Goal: Task Accomplishment & Management: Manage account settings

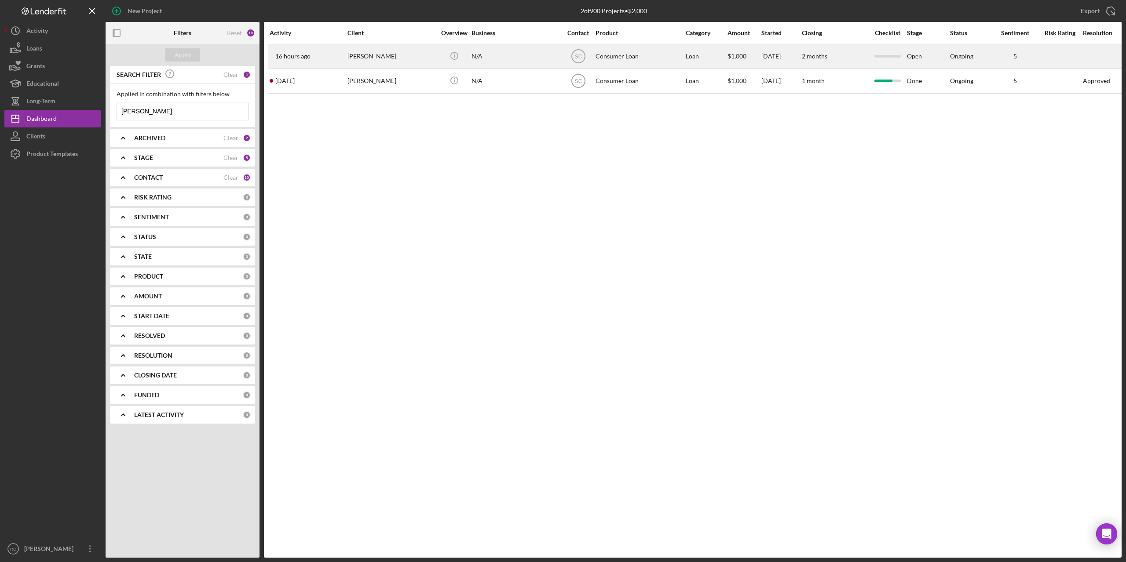
click at [376, 57] on div "[PERSON_NAME]" at bounding box center [391, 56] width 88 height 23
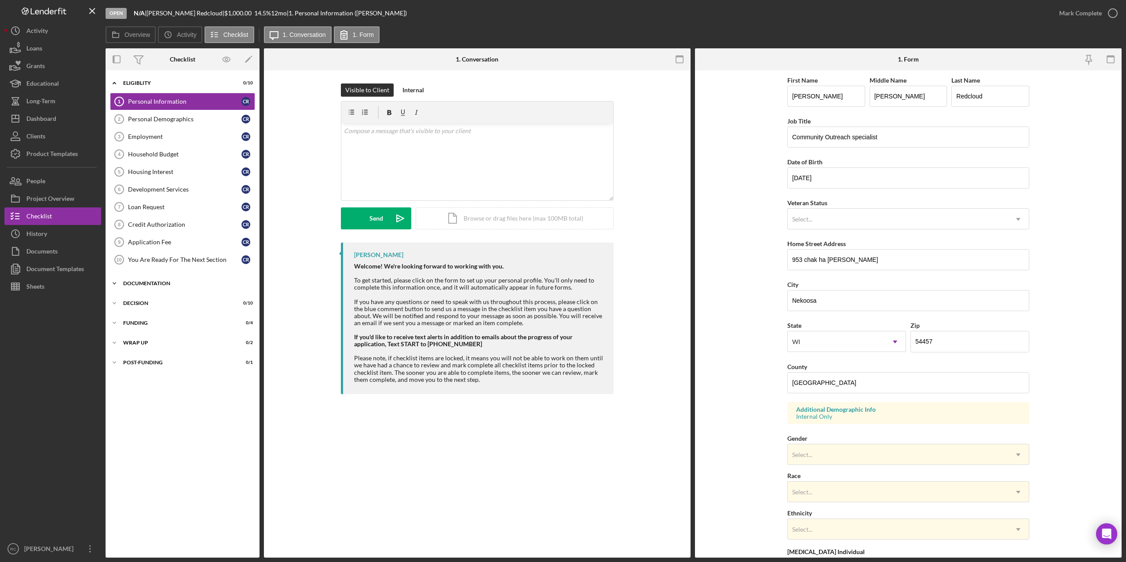
click at [125, 282] on div "Documentation" at bounding box center [185, 283] width 125 height 5
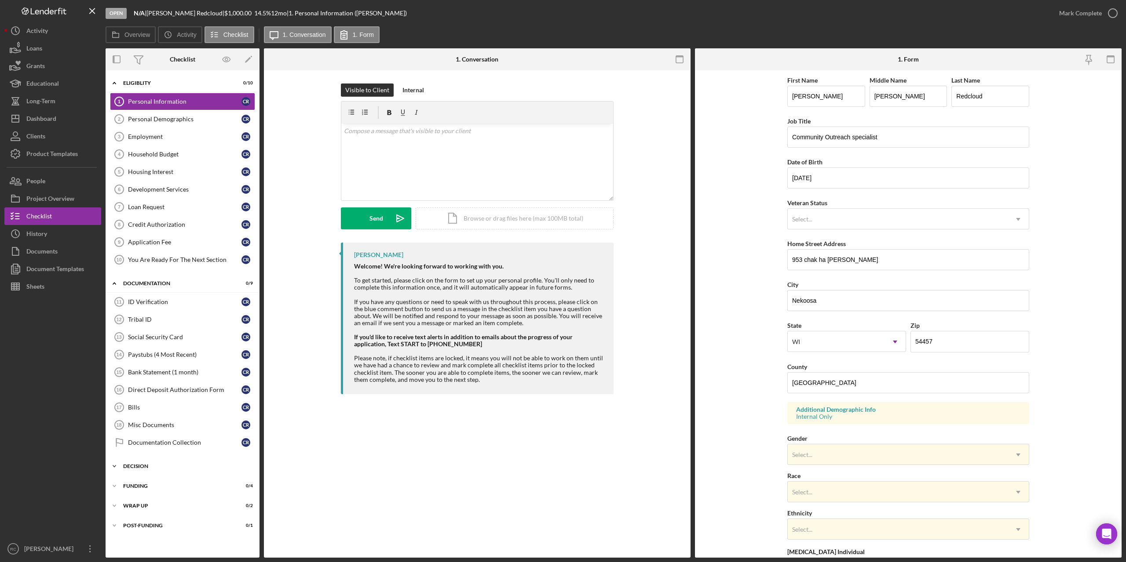
click at [135, 465] on div "Decision" at bounding box center [185, 466] width 125 height 5
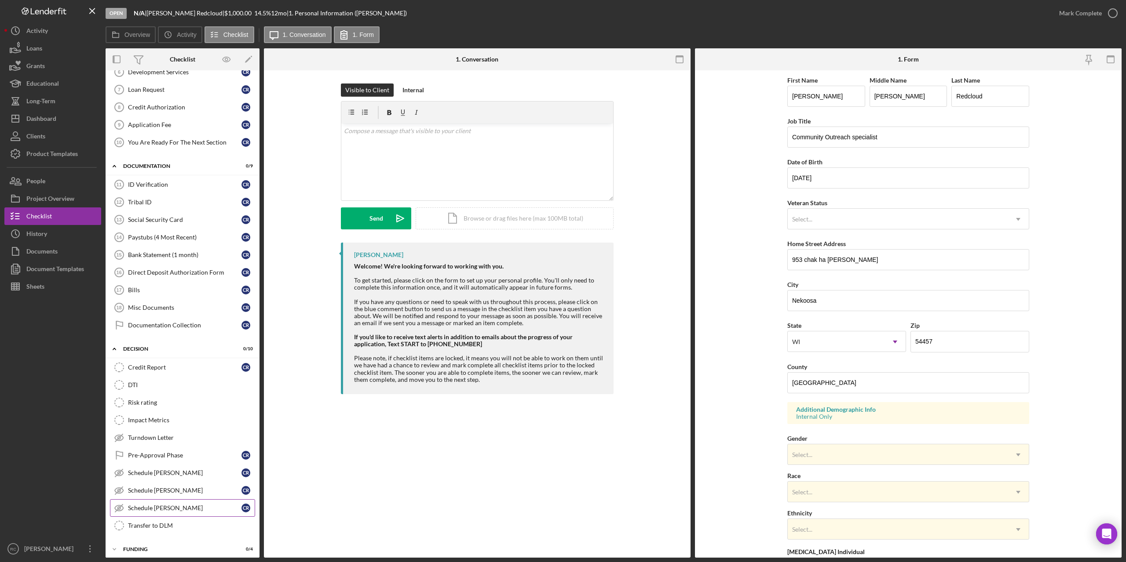
click at [155, 510] on div "Schedule [PERSON_NAME]" at bounding box center [184, 508] width 113 height 7
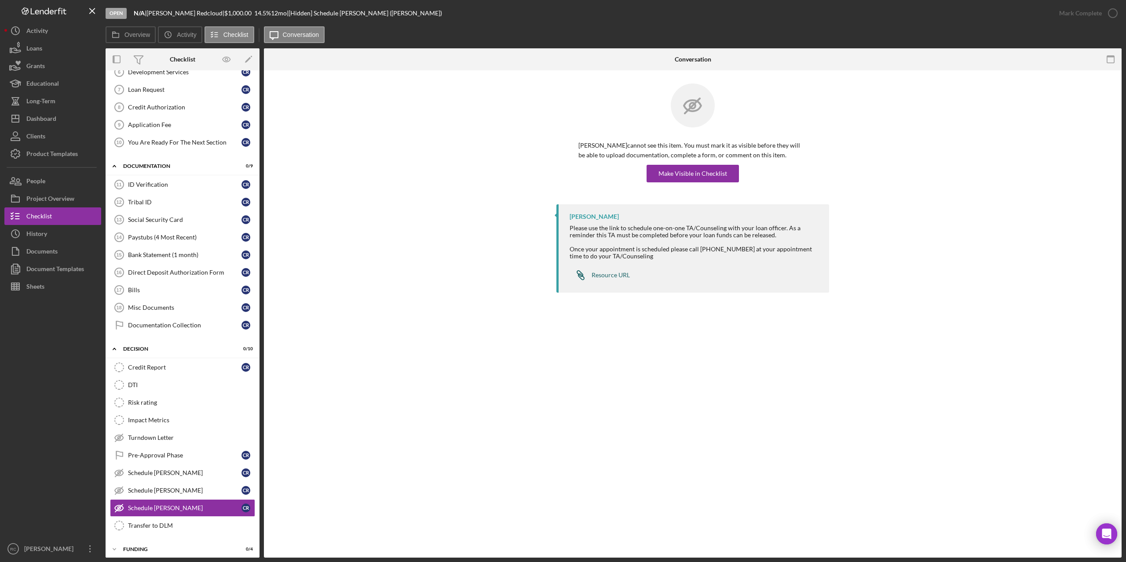
click at [612, 275] on div "Resource URL" at bounding box center [610, 275] width 38 height 7
click at [180, 471] on div "Schedule [PERSON_NAME]" at bounding box center [184, 473] width 113 height 7
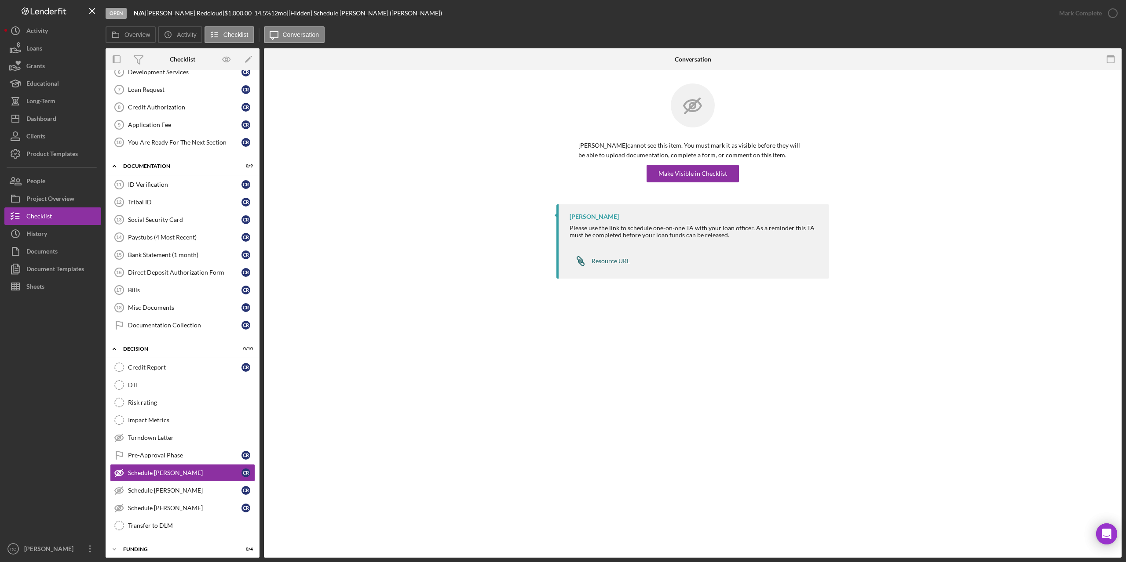
click at [612, 262] on div "Resource URL" at bounding box center [610, 261] width 38 height 7
click at [187, 490] on div "Schedule [PERSON_NAME]" at bounding box center [184, 490] width 113 height 7
click at [607, 257] on link "Icon/Link Resource URL" at bounding box center [599, 261] width 60 height 18
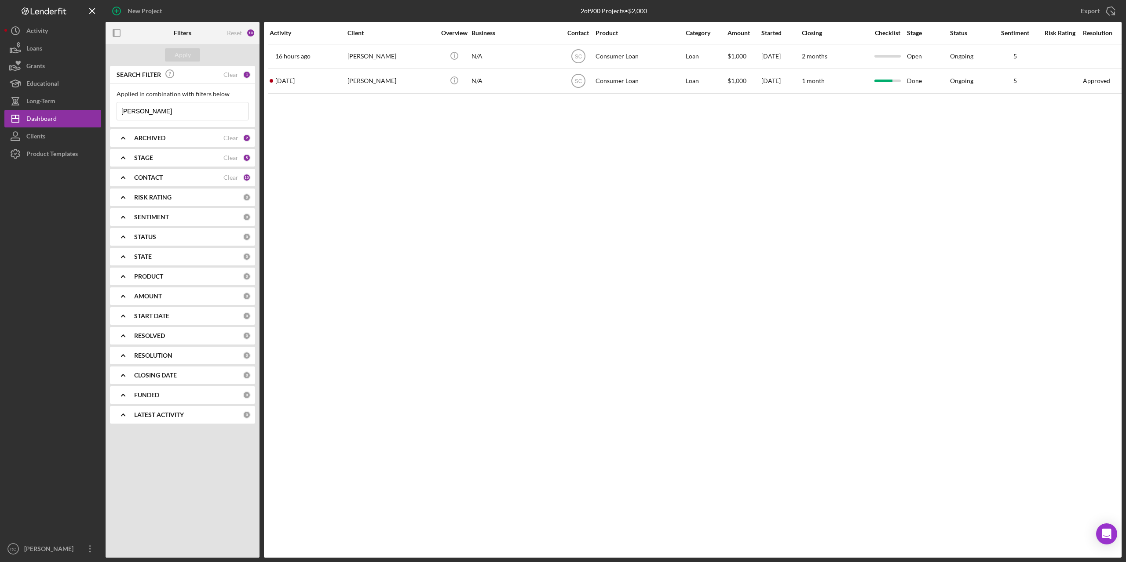
click at [193, 118] on input "[PERSON_NAME]" at bounding box center [182, 111] width 131 height 18
type input "c"
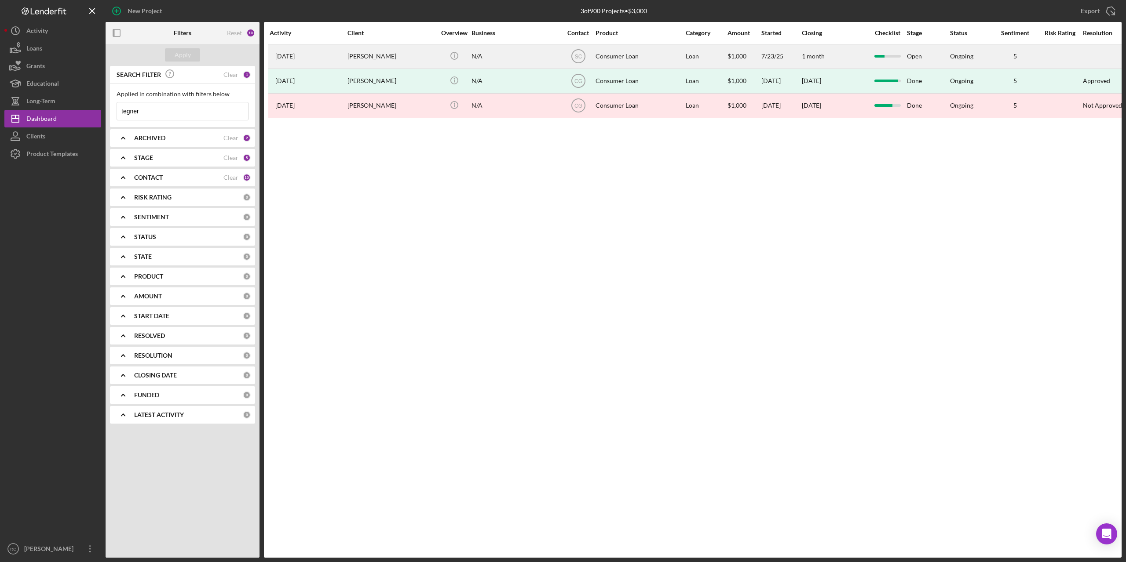
type input "tegner"
click at [368, 56] on div "Brianna Tegner" at bounding box center [391, 56] width 88 height 23
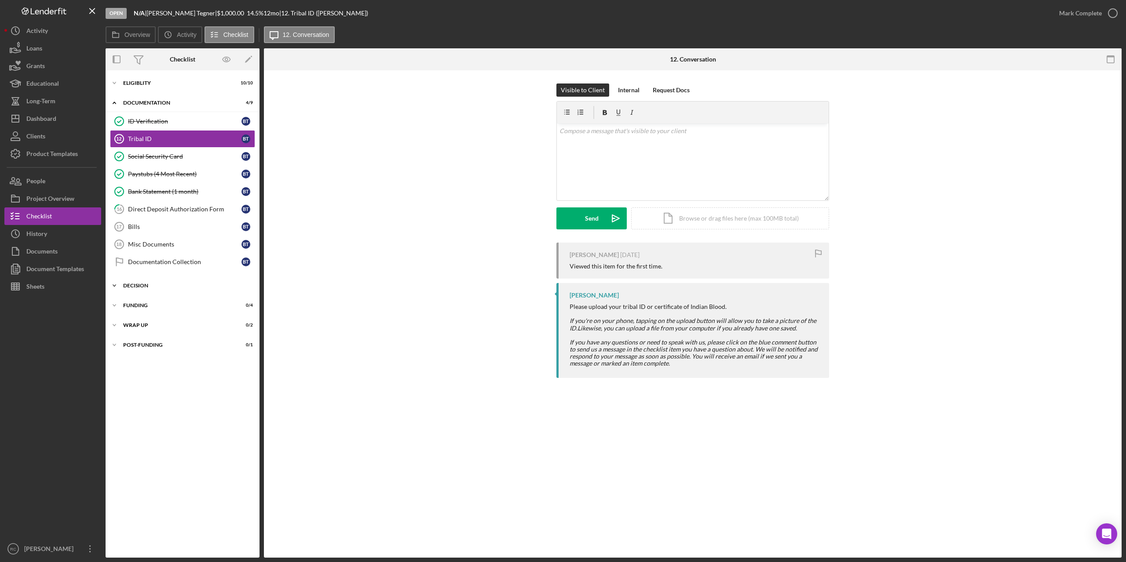
click at [135, 290] on div "Icon/Expander Decision 0 / 10" at bounding box center [183, 286] width 154 height 18
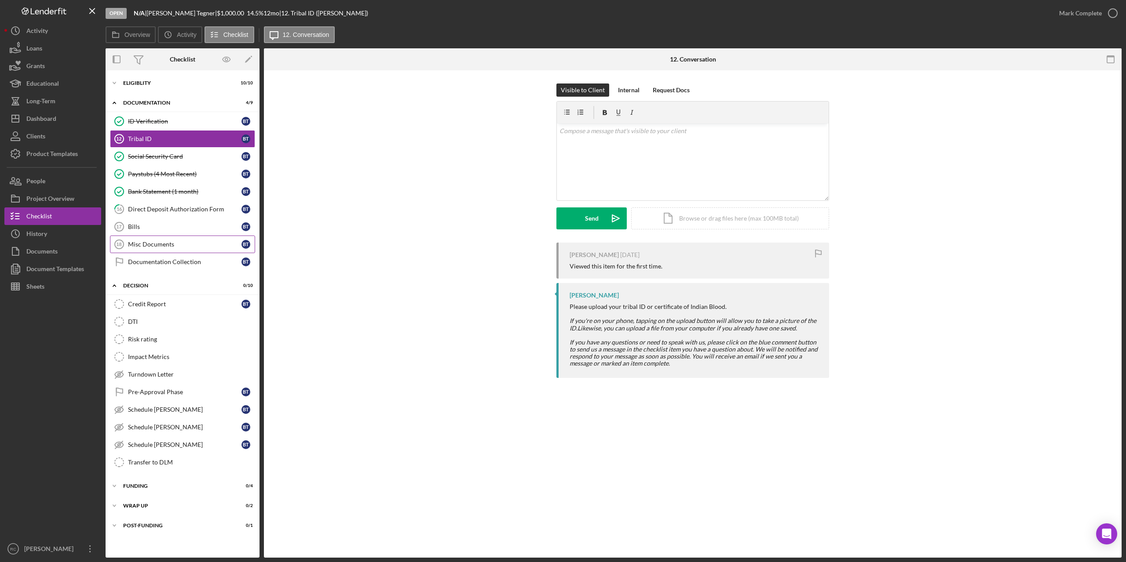
click at [155, 245] on div "Misc Documents" at bounding box center [184, 244] width 113 height 7
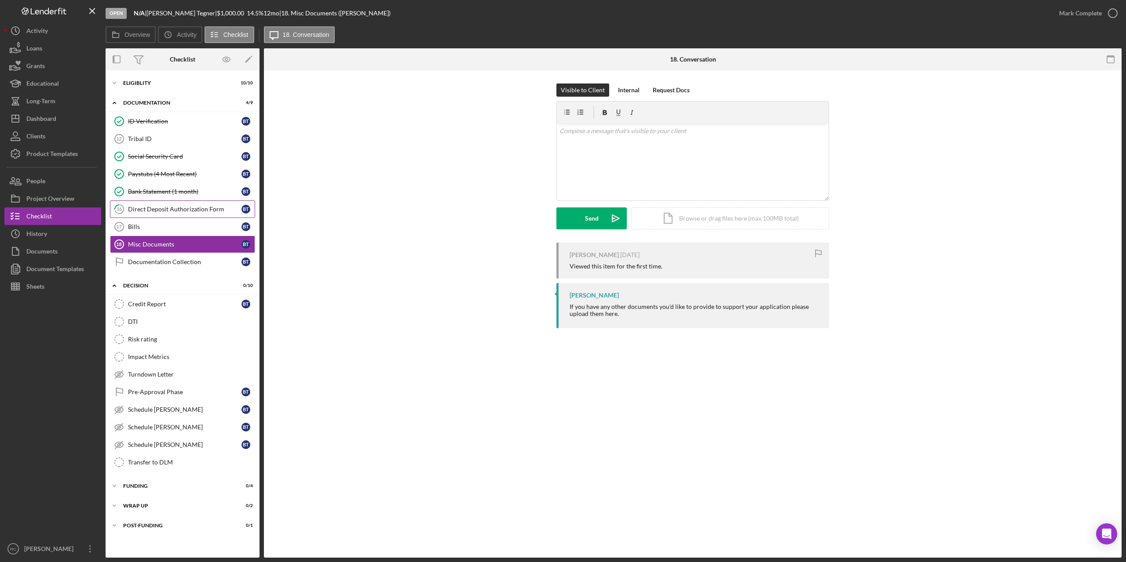
click at [164, 212] on div "Direct Deposit Authorization Form" at bounding box center [184, 209] width 113 height 7
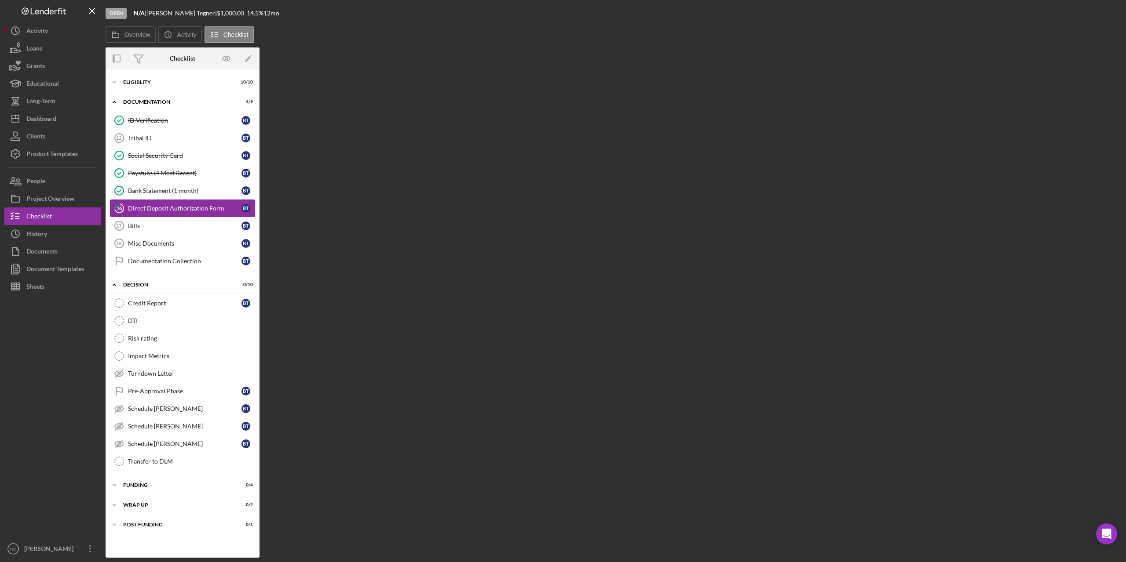
click at [164, 212] on div "Direct Deposit Authorization Form" at bounding box center [184, 208] width 113 height 7
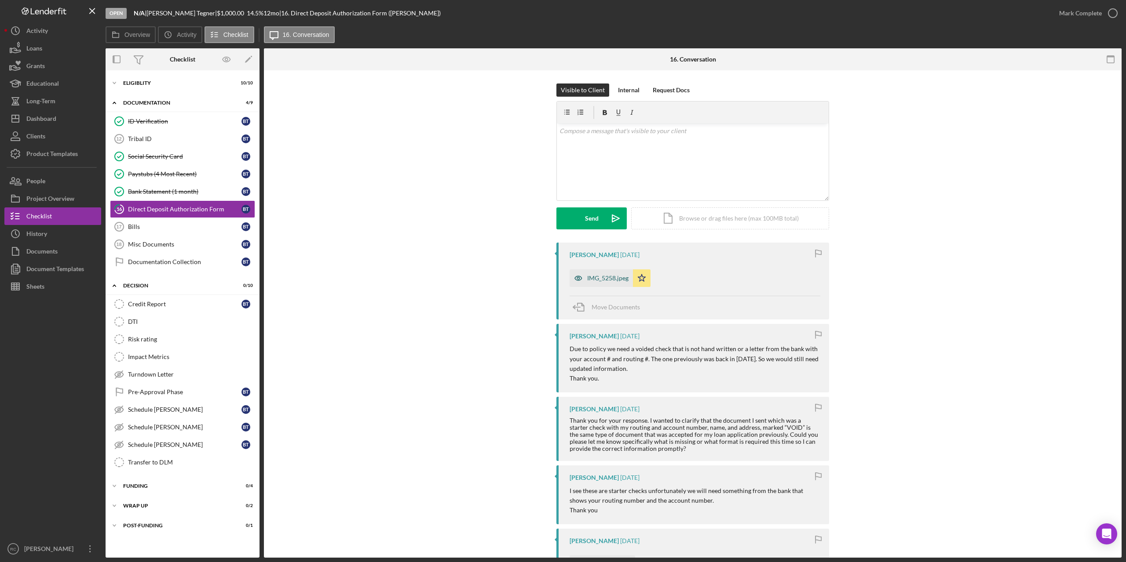
click at [605, 275] on div "IMG_5258.jpeg" at bounding box center [607, 278] width 41 height 7
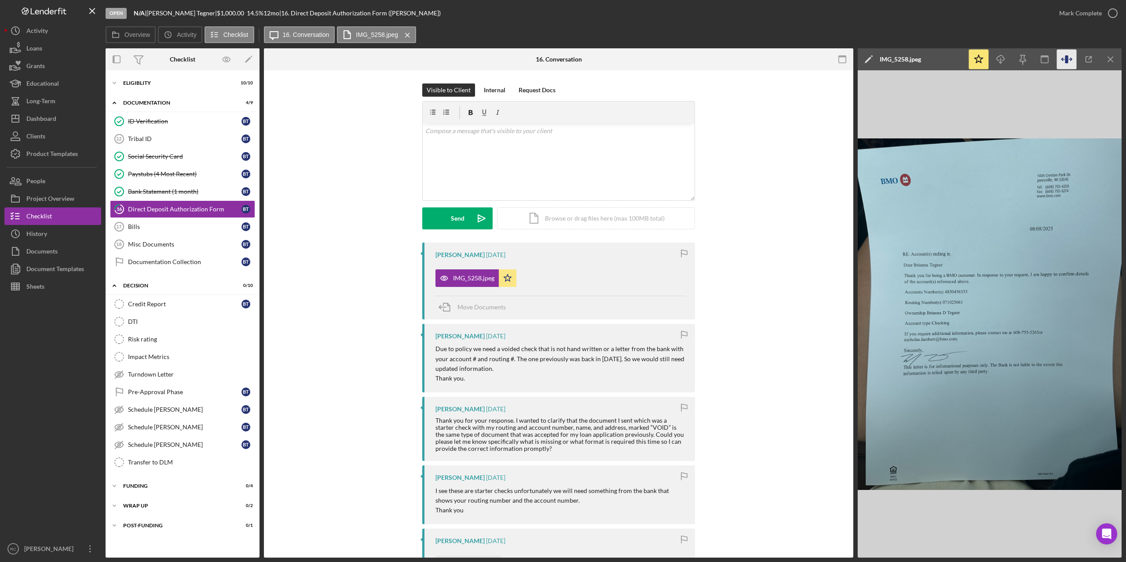
click at [1062, 60] on icon "button" at bounding box center [1062, 59] width 3 height 3
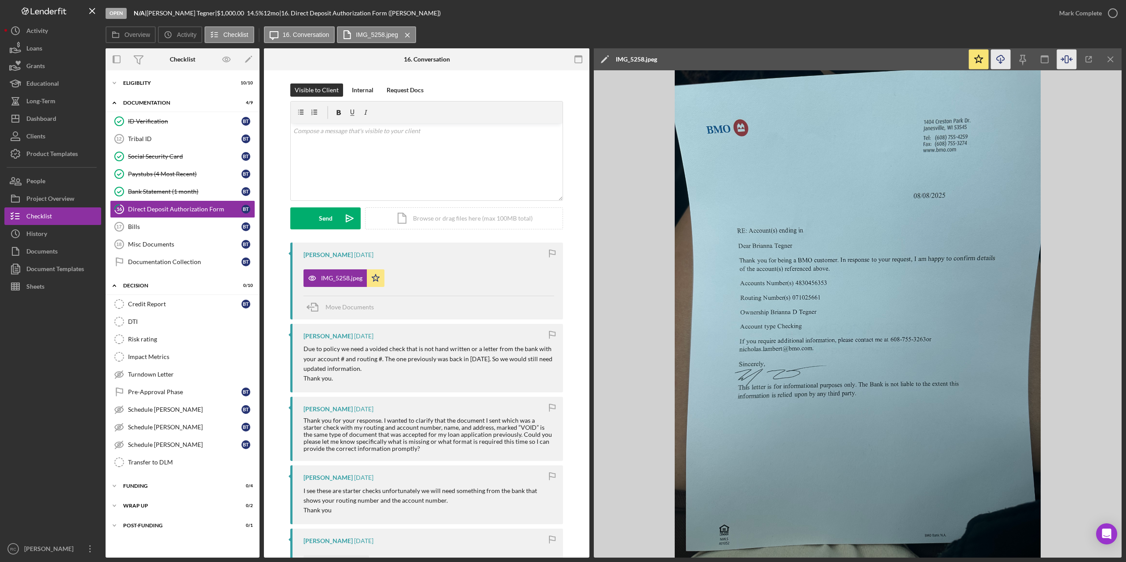
click at [1002, 59] on icon "Icon/Download" at bounding box center [1001, 60] width 20 height 20
click at [165, 177] on div "Paystubs (4 Most Recent)" at bounding box center [184, 174] width 113 height 7
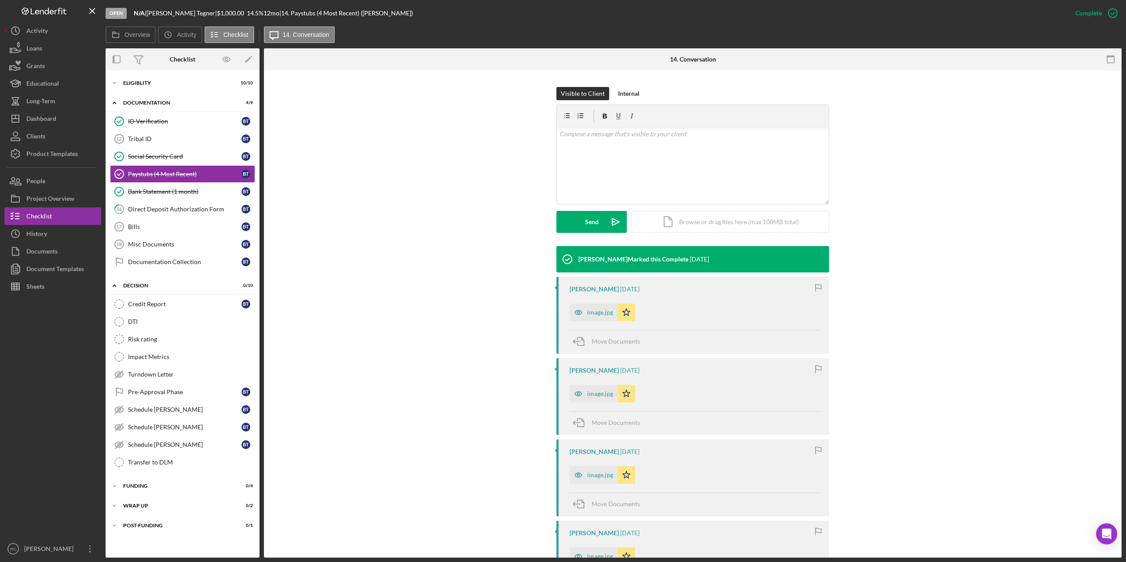
scroll to position [266, 0]
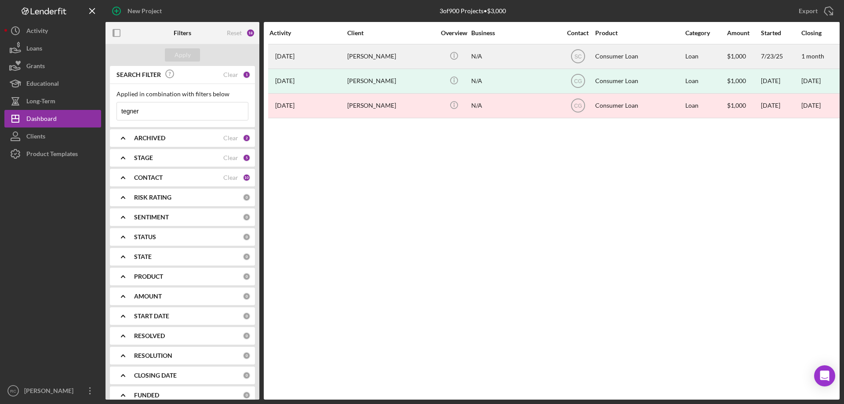
click at [372, 55] on div "[PERSON_NAME]" at bounding box center [391, 56] width 88 height 23
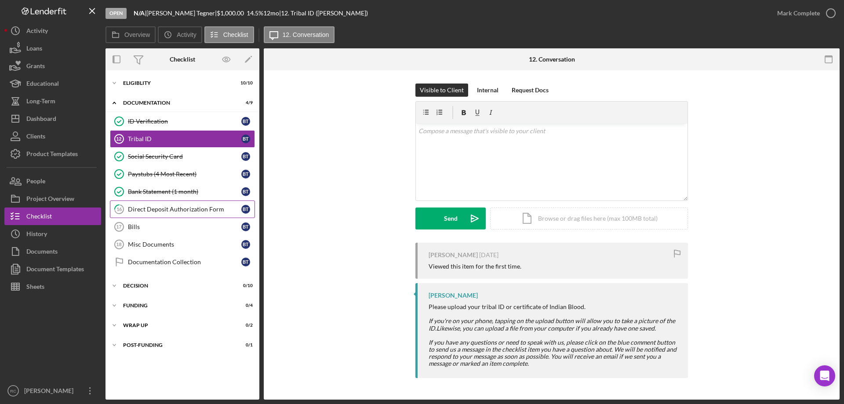
click at [178, 210] on div "Direct Deposit Authorization Form" at bounding box center [184, 209] width 113 height 7
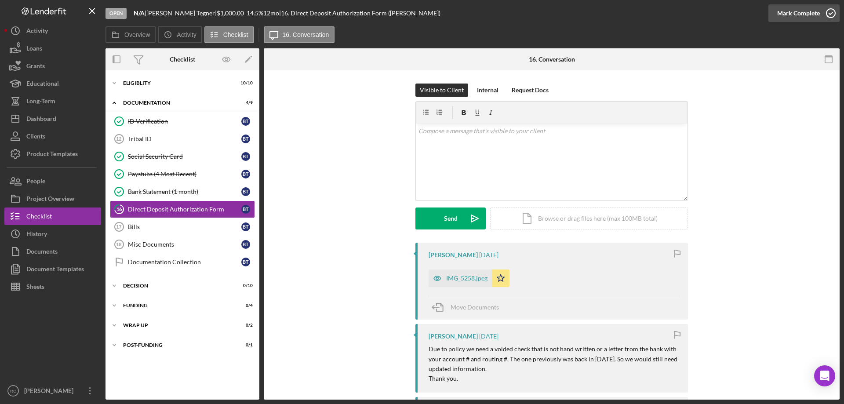
click at [834, 12] on icon "button" at bounding box center [831, 13] width 22 height 22
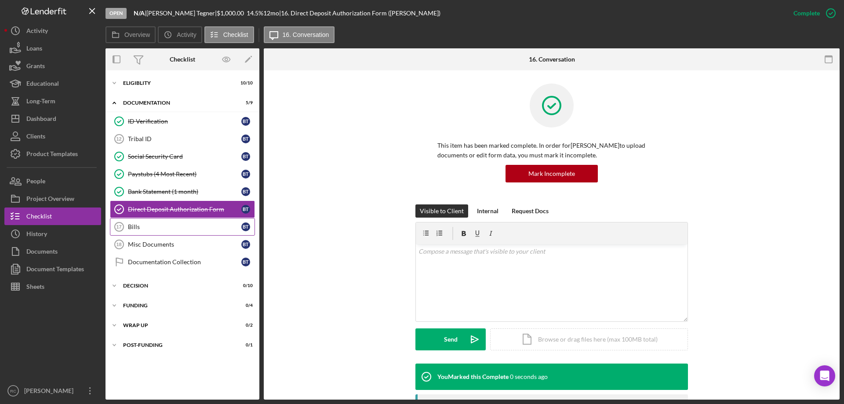
click at [158, 223] on div "Bills" at bounding box center [184, 226] width 113 height 7
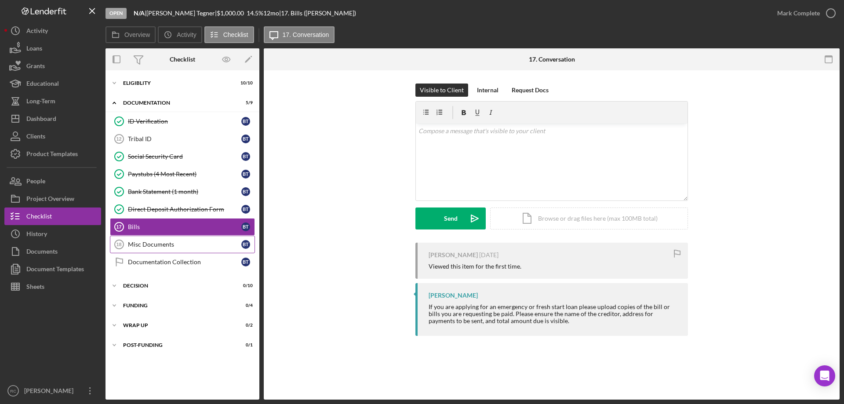
click at [150, 247] on div "Misc Documents" at bounding box center [184, 244] width 113 height 7
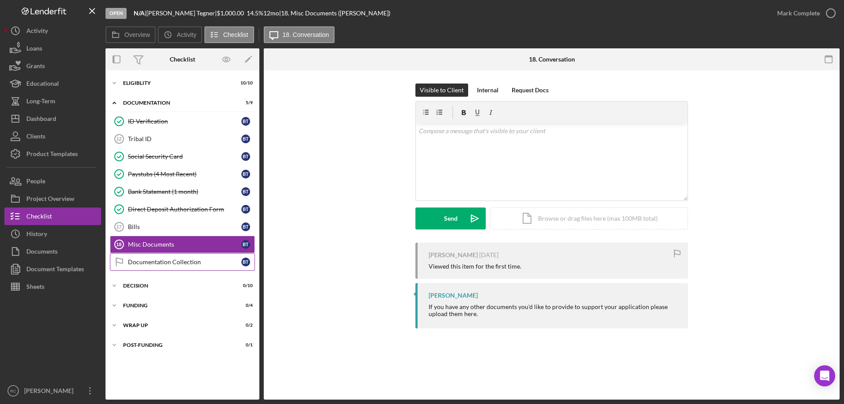
click at [168, 262] on div "Documentation Collection" at bounding box center [184, 262] width 113 height 7
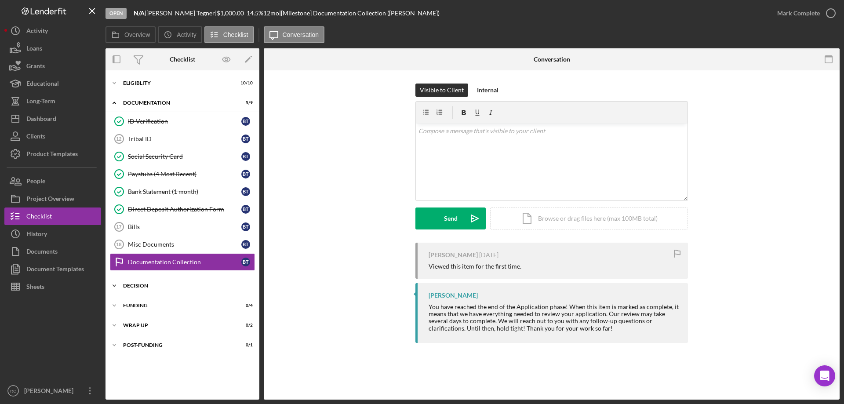
click at [135, 286] on div "Decision" at bounding box center [185, 285] width 125 height 5
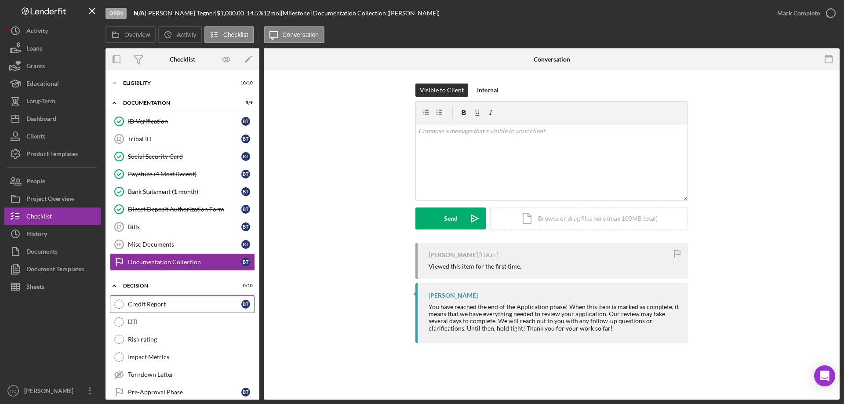
click at [156, 305] on div "Credit Report" at bounding box center [184, 304] width 113 height 7
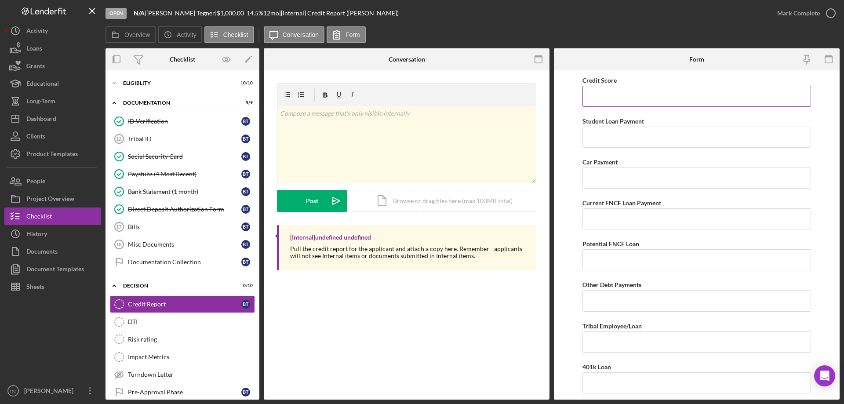
click at [633, 97] on input "Credit Score" at bounding box center [697, 96] width 229 height 21
type input "532"
click at [831, 10] on icon "button" at bounding box center [831, 13] width 22 height 22
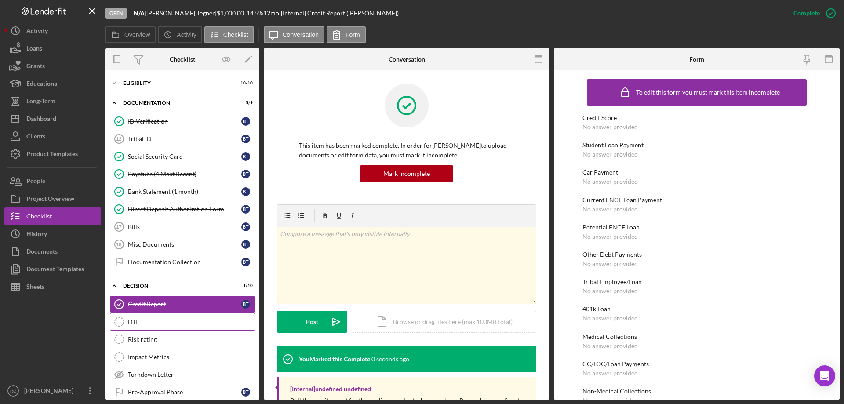
click at [136, 321] on div "DTI" at bounding box center [191, 321] width 127 height 7
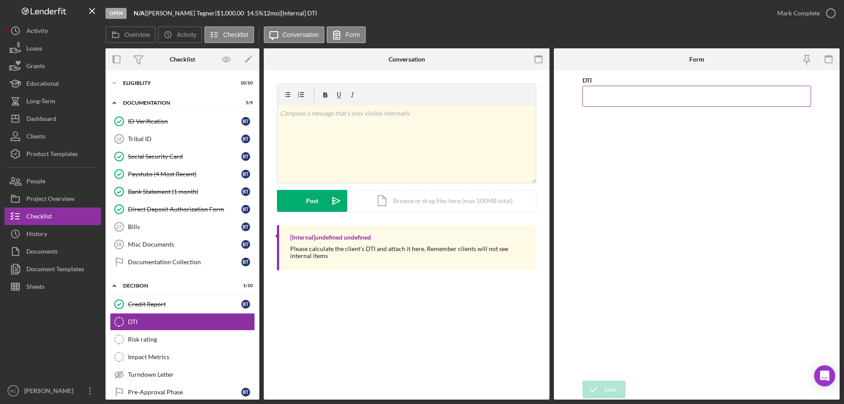
click at [633, 91] on input "DTI" at bounding box center [697, 96] width 229 height 21
type input "39.40000%"
click at [611, 387] on div "Save" at bounding box center [611, 390] width 12 height 18
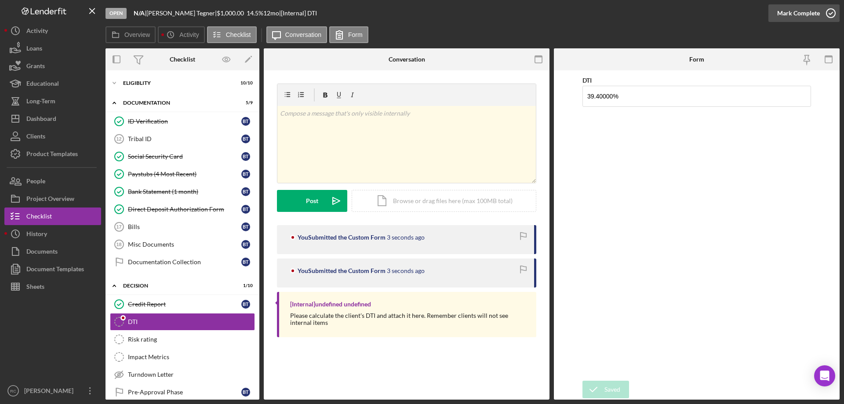
click at [834, 16] on icon "button" at bounding box center [831, 13] width 22 height 22
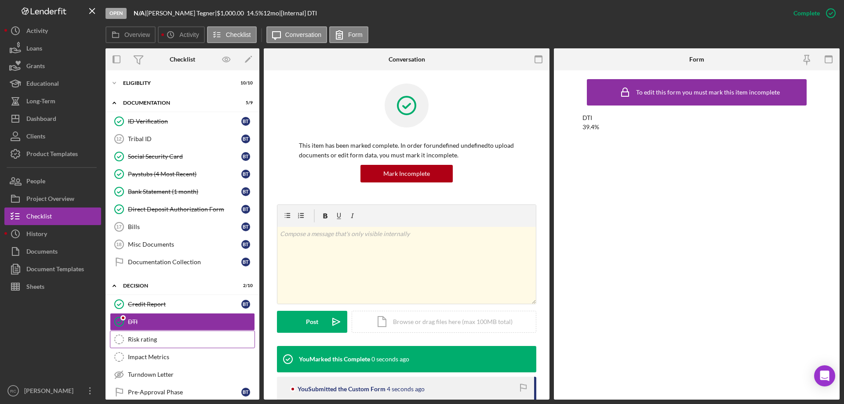
click at [140, 338] on div "Risk rating" at bounding box center [191, 339] width 127 height 7
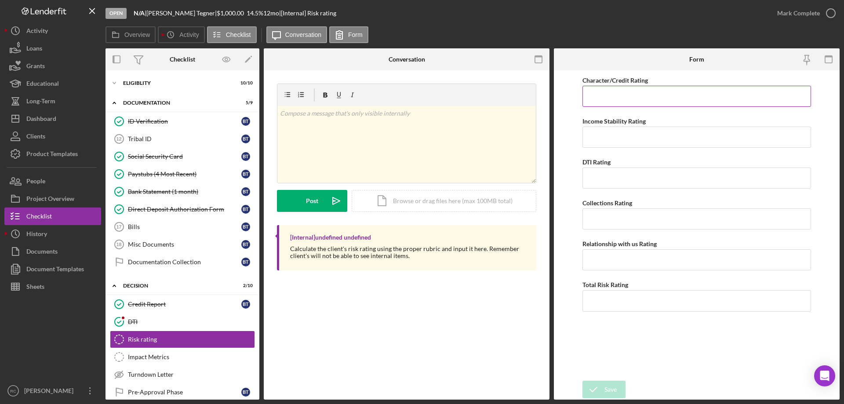
click at [642, 92] on input "Character/Credit Rating" at bounding box center [697, 96] width 229 height 21
type input "5"
type input "2"
type input "3"
type input "5"
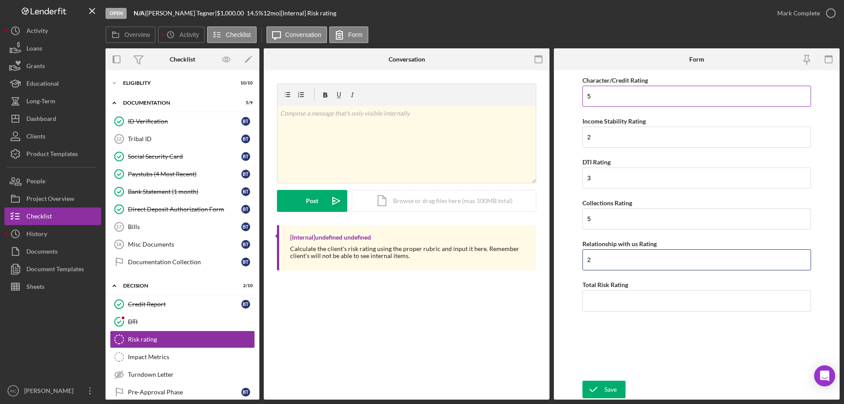
type input "2"
type input "3"
type input "4"
click at [596, 383] on icon "submit" at bounding box center [594, 390] width 22 height 22
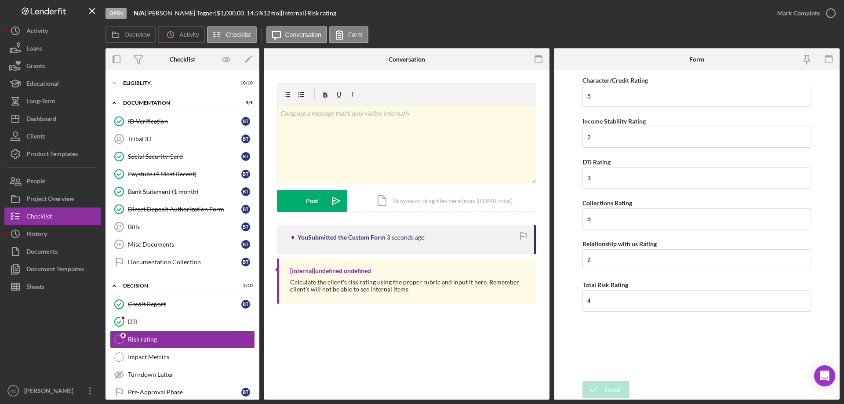
click at [827, 9] on div "Saved" at bounding box center [766, 9] width 141 height 4
click at [834, 14] on icon "button" at bounding box center [831, 13] width 22 height 22
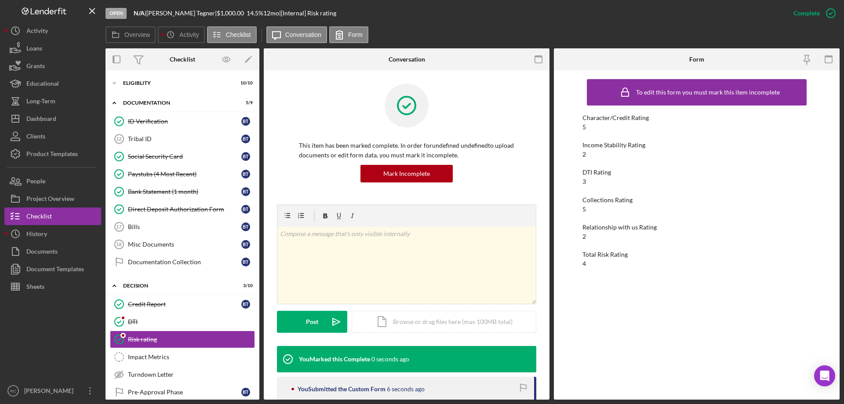
scroll to position [140, 0]
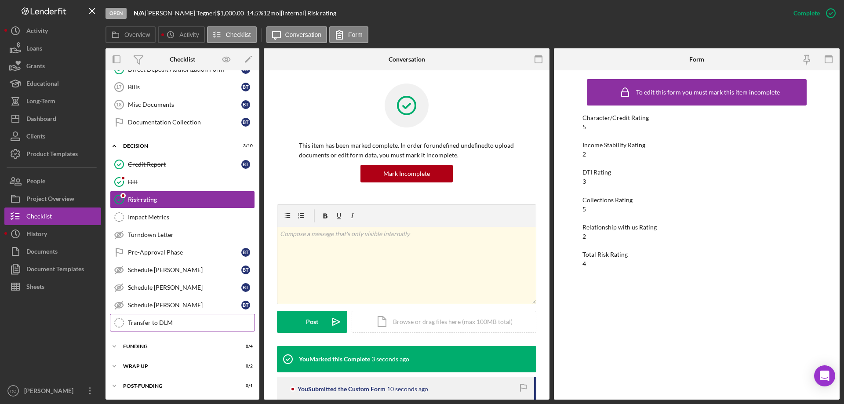
click at [143, 322] on div "Transfer to DLM" at bounding box center [191, 322] width 127 height 7
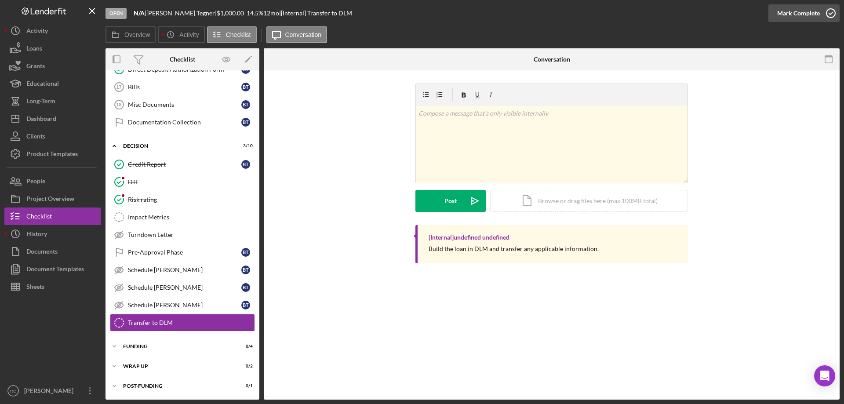
click at [832, 11] on icon "button" at bounding box center [831, 13] width 22 height 22
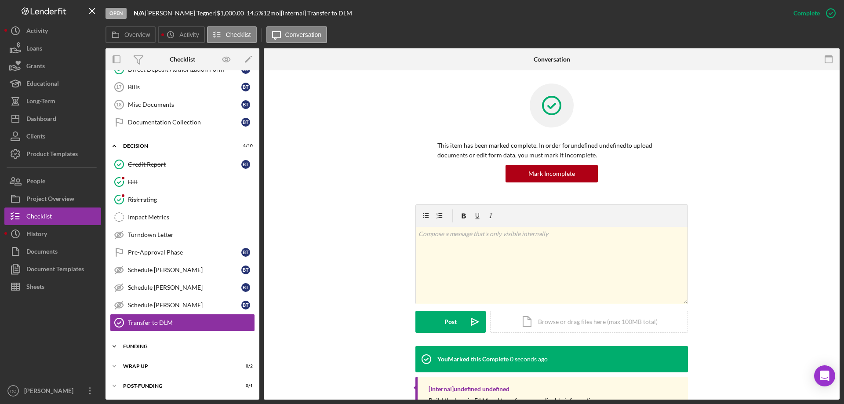
click at [126, 341] on div "Icon/Expander Funding 0 / 4" at bounding box center [183, 347] width 154 height 18
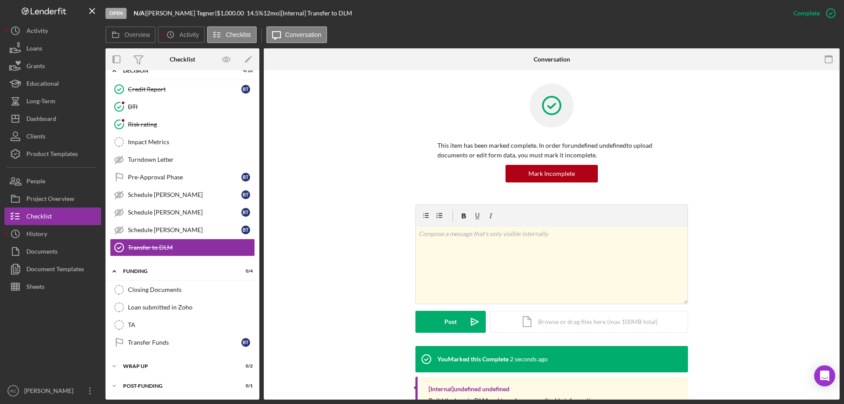
drag, startPoint x: 119, startPoint y: 286, endPoint x: 294, endPoint y: 191, distance: 199.7
click at [119, 286] on icon "Closing Documents" at bounding box center [119, 290] width 22 height 22
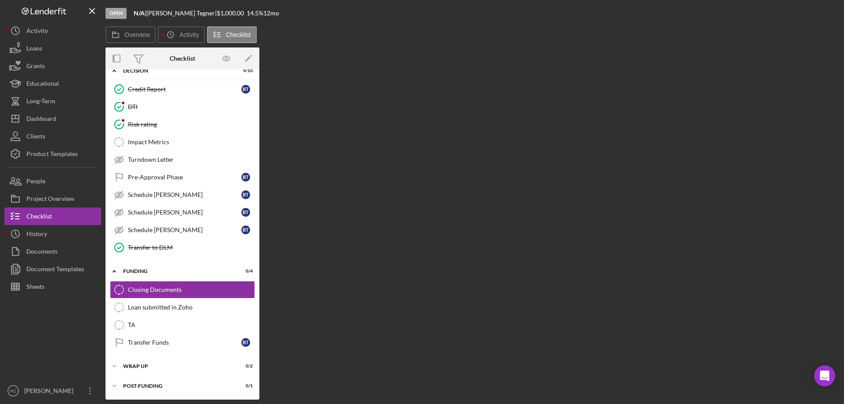
scroll to position [214, 0]
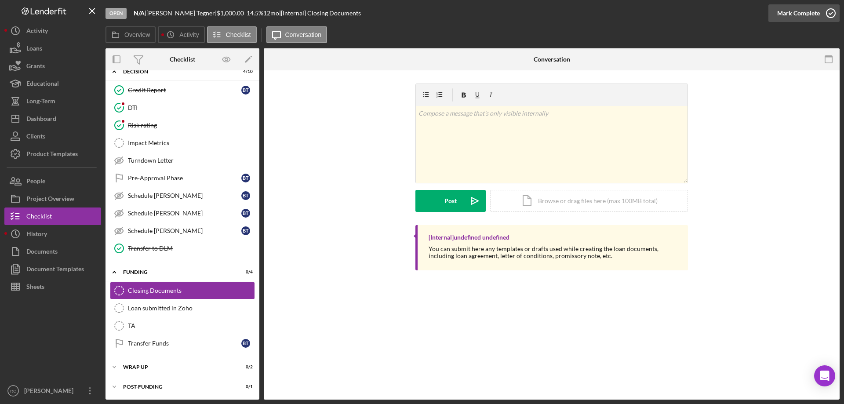
click at [829, 8] on icon "button" at bounding box center [831, 13] width 22 height 22
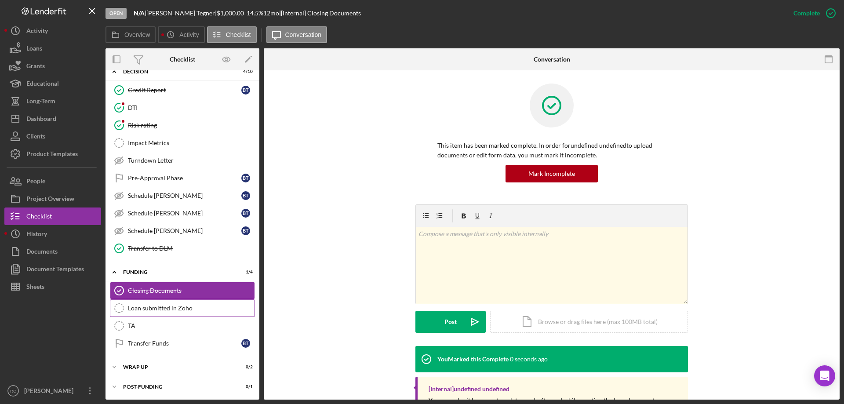
click at [126, 306] on icon "Loan submitted in Zoho" at bounding box center [119, 308] width 22 height 22
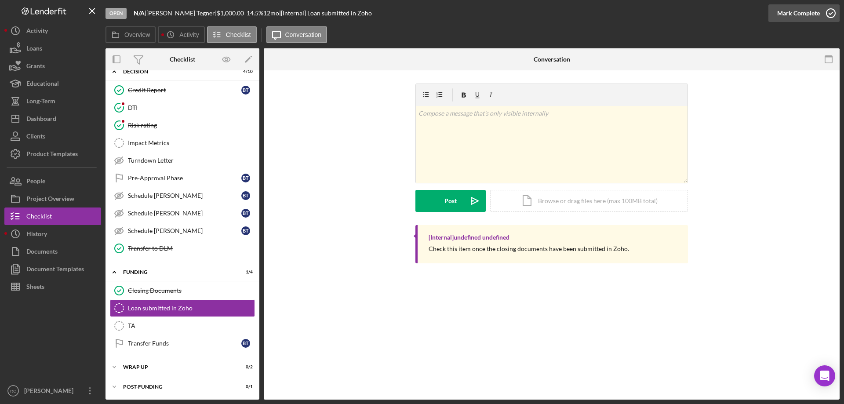
click at [830, 10] on icon "button" at bounding box center [831, 13] width 22 height 22
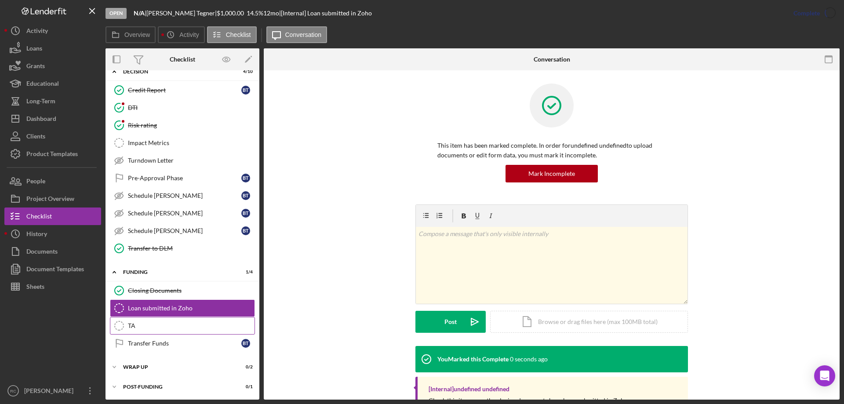
click at [116, 325] on icon "TA" at bounding box center [119, 326] width 22 height 22
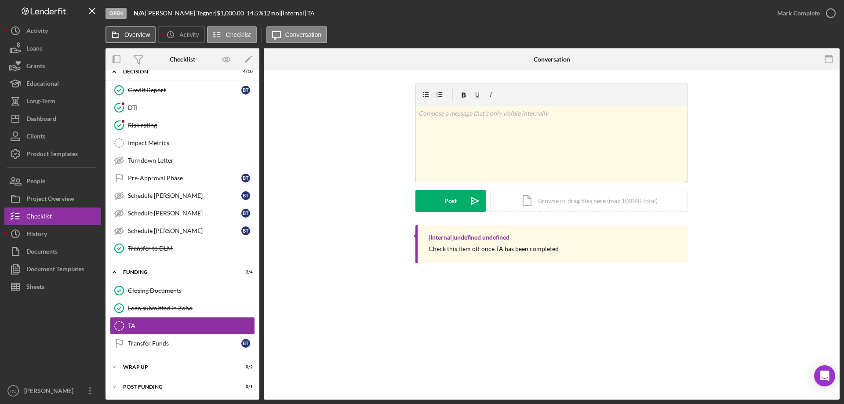
click at [124, 35] on button "Overview" at bounding box center [131, 34] width 50 height 17
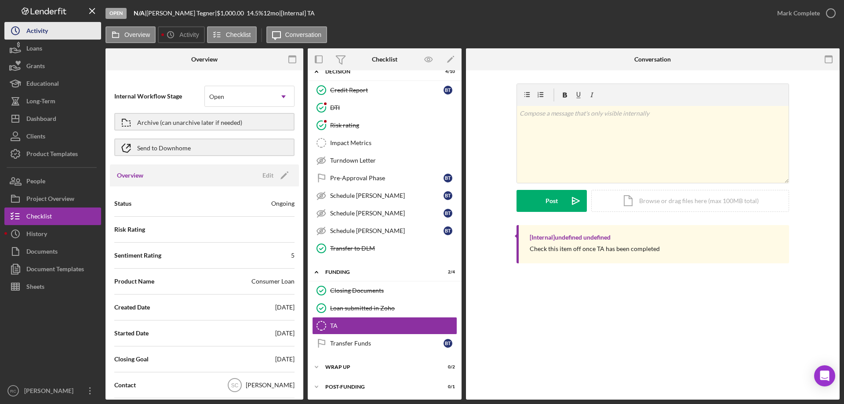
click at [58, 33] on button "Icon/History Activity" at bounding box center [52, 31] width 97 height 18
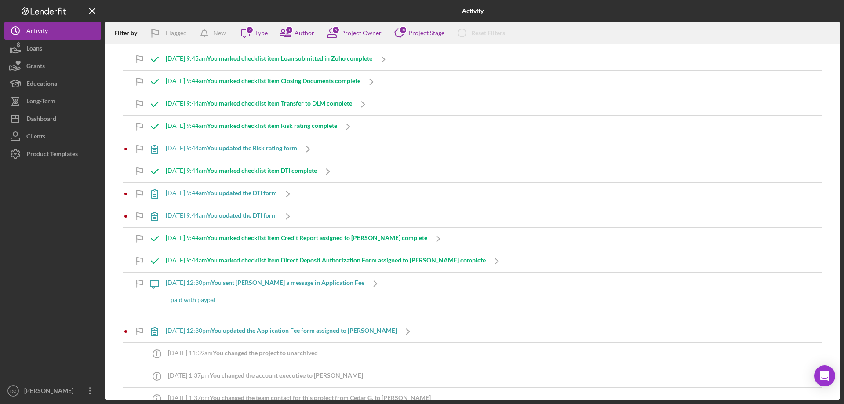
click at [312, 62] on div "8/12/2025 at 9:45am You marked checklist item Loan submitted in Zoho complete" at bounding box center [269, 58] width 207 height 7
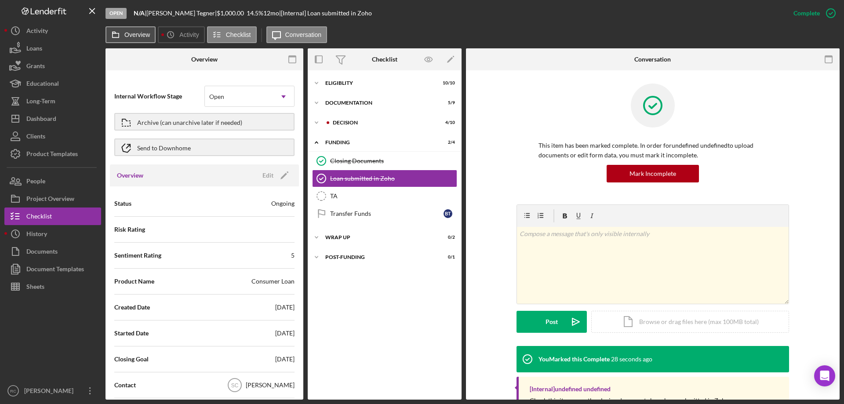
click at [137, 37] on label "Overview" at bounding box center [137, 34] width 26 height 7
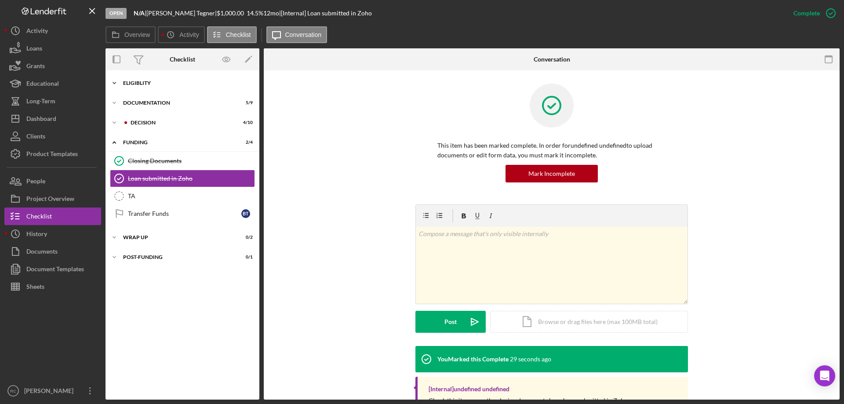
click at [141, 79] on div "Icon/Expander Eligiblity 10 / 10" at bounding box center [183, 83] width 154 height 18
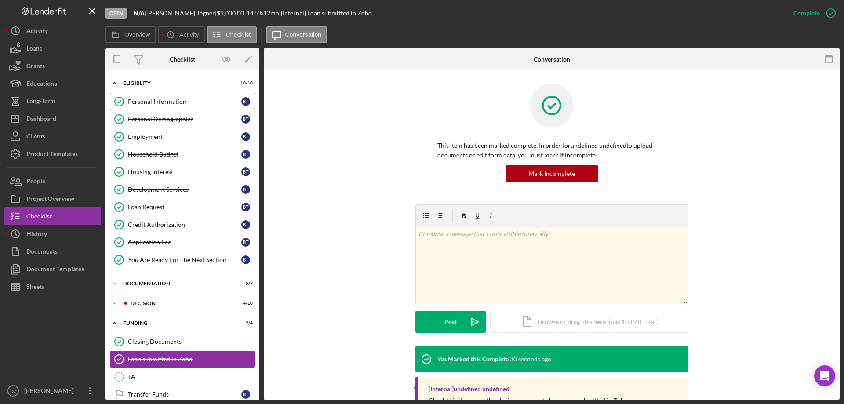
click at [144, 103] on div "Personal Information" at bounding box center [184, 101] width 113 height 7
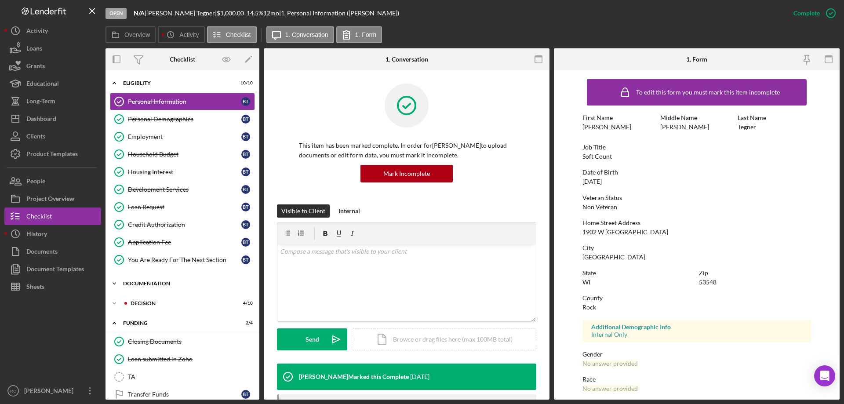
click at [115, 281] on icon "Icon/Expander" at bounding box center [115, 284] width 18 height 18
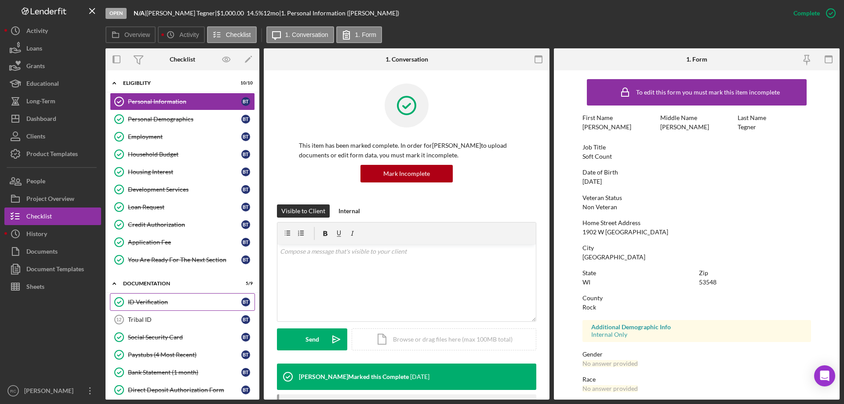
scroll to position [117, 0]
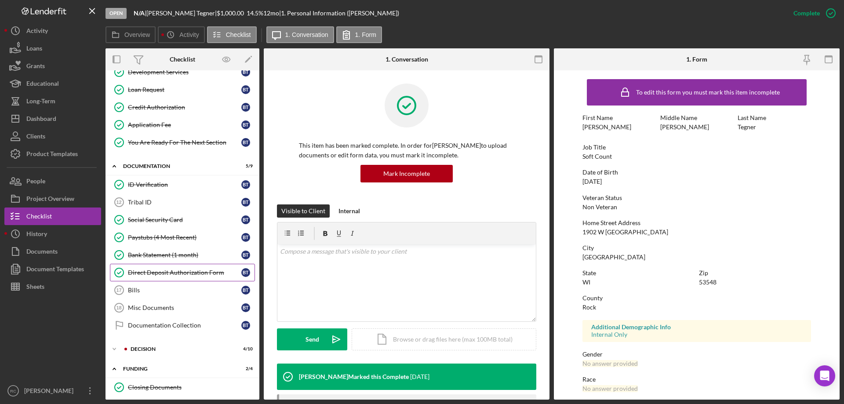
click at [156, 273] on div "Direct Deposit Authorization Form" at bounding box center [184, 272] width 113 height 7
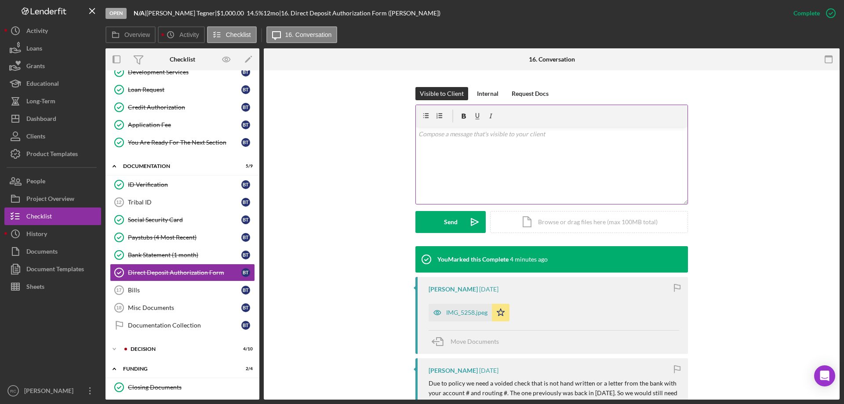
scroll to position [293, 0]
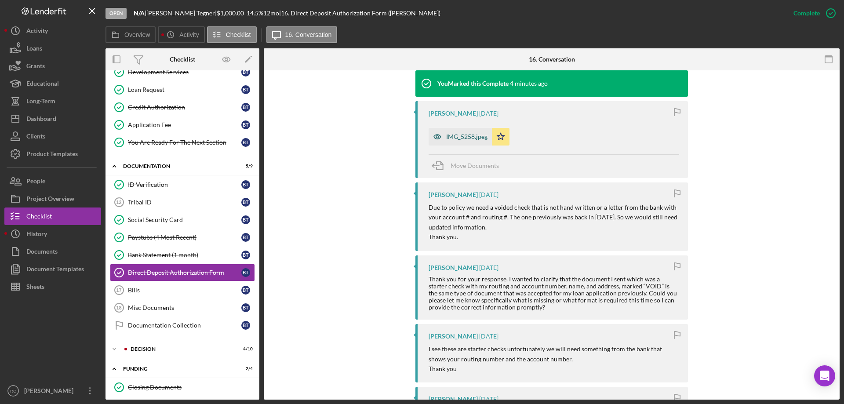
click at [464, 136] on div "IMG_5258.jpeg" at bounding box center [466, 136] width 41 height 7
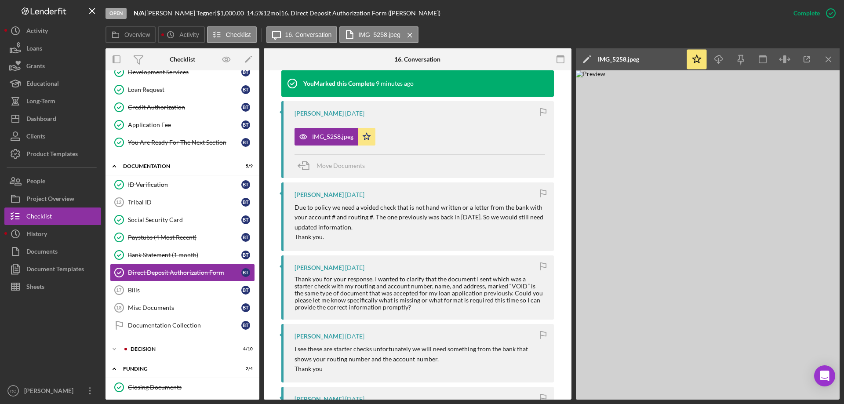
scroll to position [58, 0]
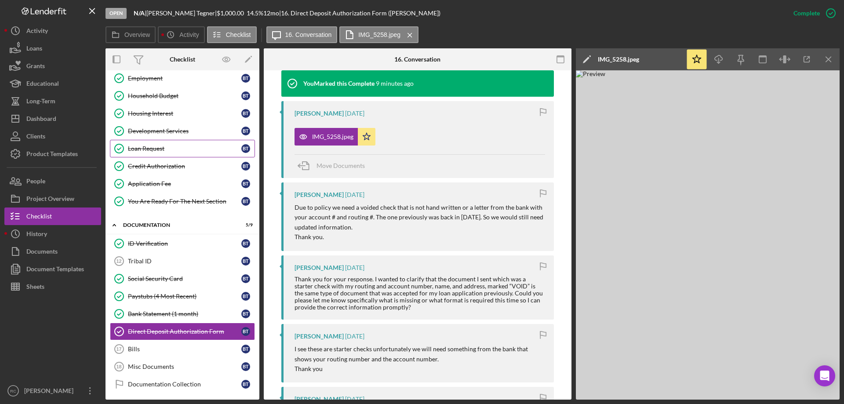
click at [153, 146] on div "Loan Request" at bounding box center [184, 148] width 113 height 7
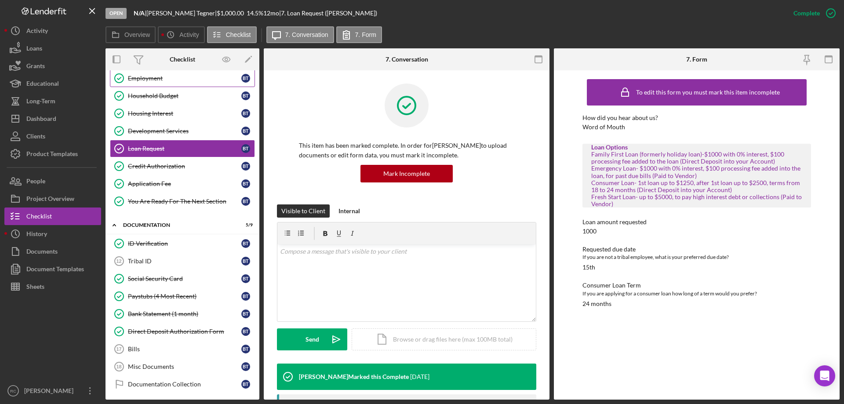
click at [174, 80] on div "Employment" at bounding box center [184, 78] width 113 height 7
